Goal: Task Accomplishment & Management: Manage account settings

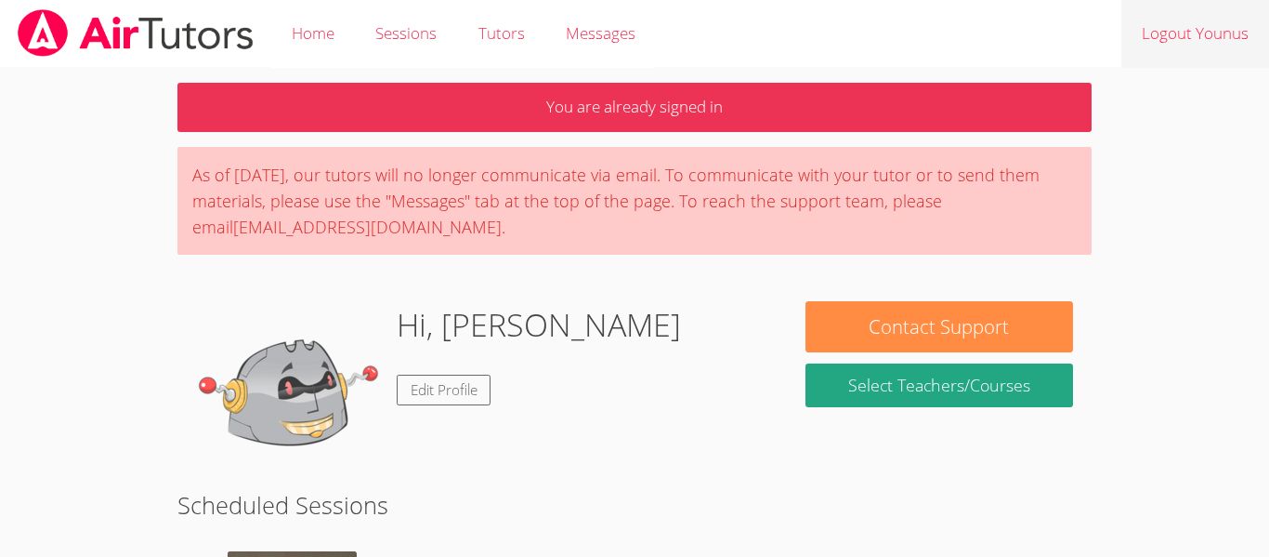
click at [1166, 61] on link "Logout Younus" at bounding box center [1196, 34] width 148 height 68
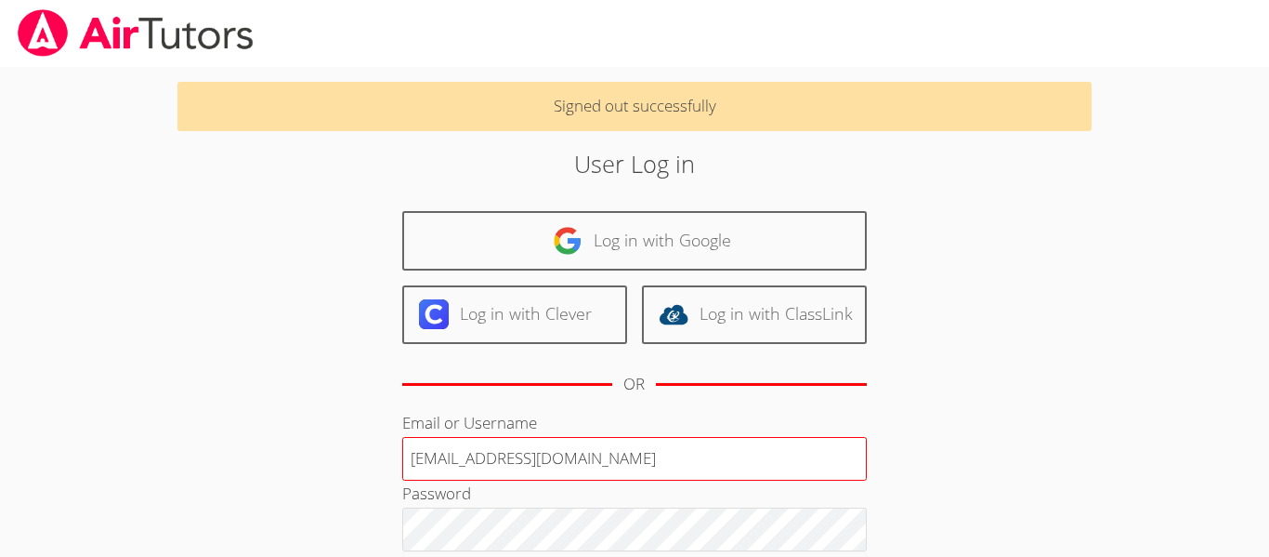
click at [709, 451] on input "[EMAIL_ADDRESS][DOMAIN_NAME]" at bounding box center [634, 459] width 465 height 45
type input "[EMAIL_ADDRESS][DOMAIN_NAME]"
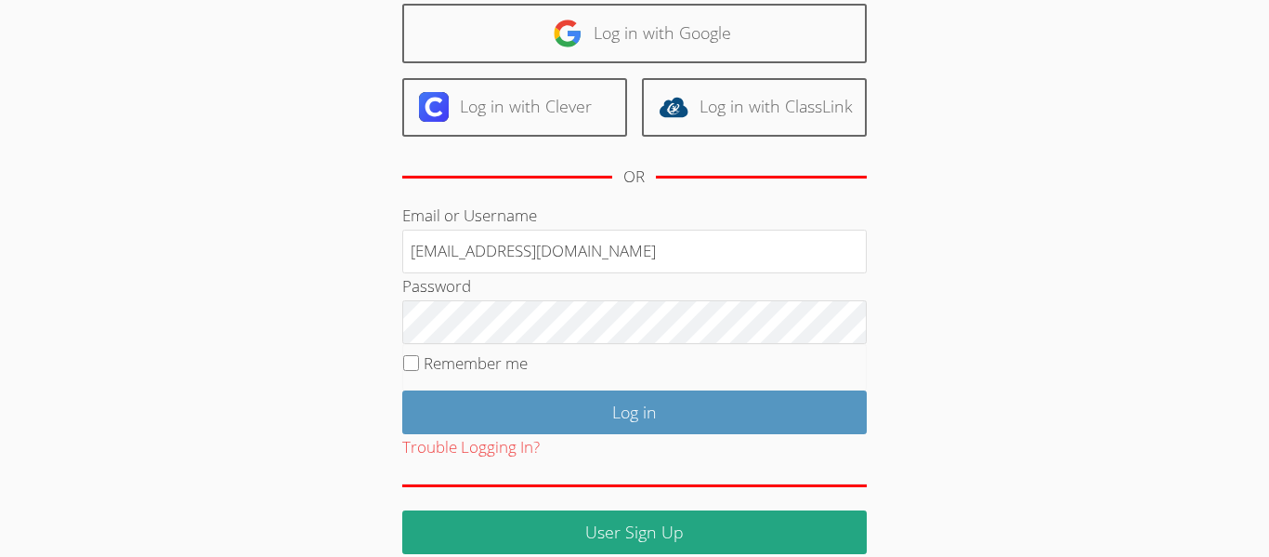
scroll to position [232, 0]
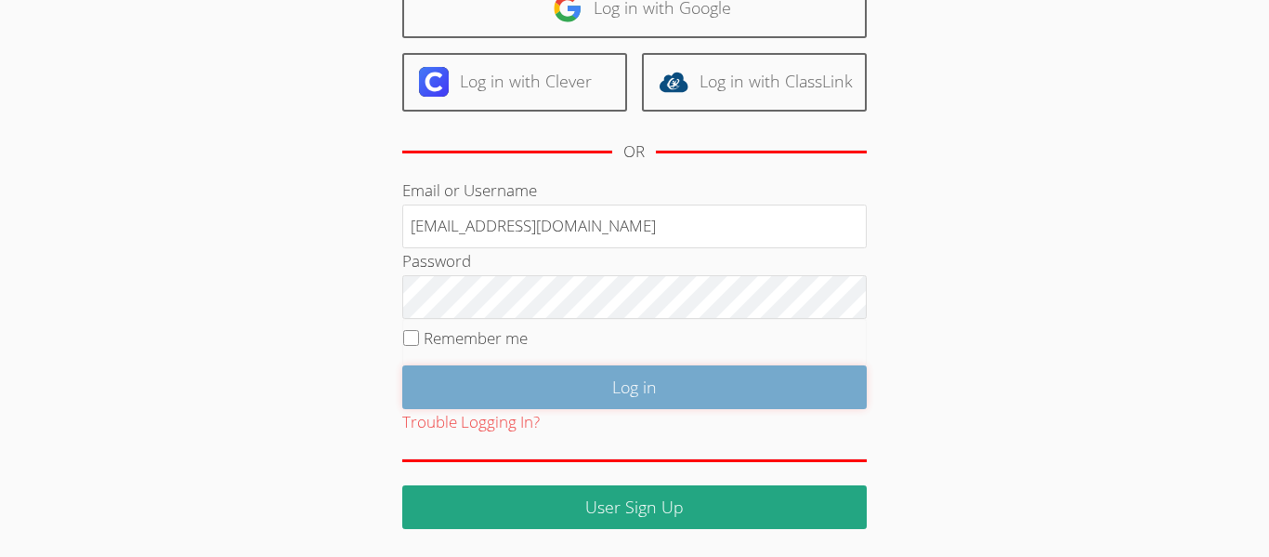
click at [630, 398] on input "Log in" at bounding box center [634, 387] width 465 height 44
